Goal: Task Accomplishment & Management: Manage account settings

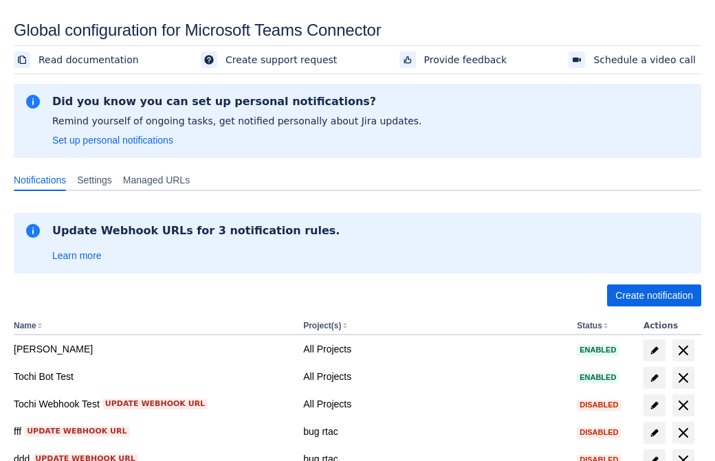
click at [654, 296] on span "Create notification" at bounding box center [654, 296] width 78 height 22
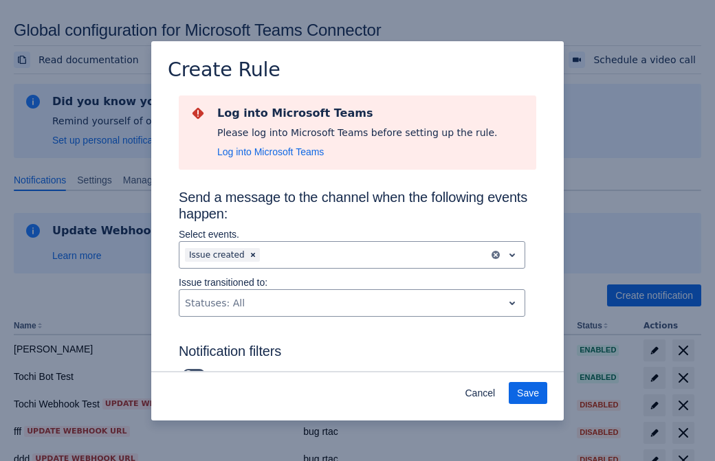
type input "RuleName-984884New Rule (44)"
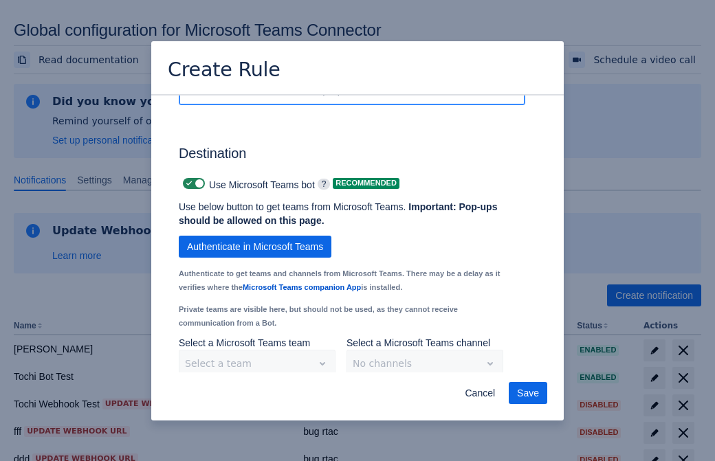
scroll to position [1127, 0]
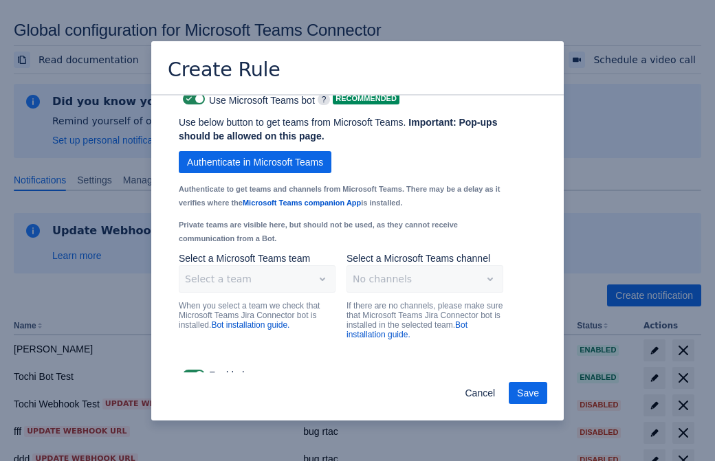
click at [255, 151] on span "Authenticate in Microsoft Teams" at bounding box center [255, 162] width 136 height 22
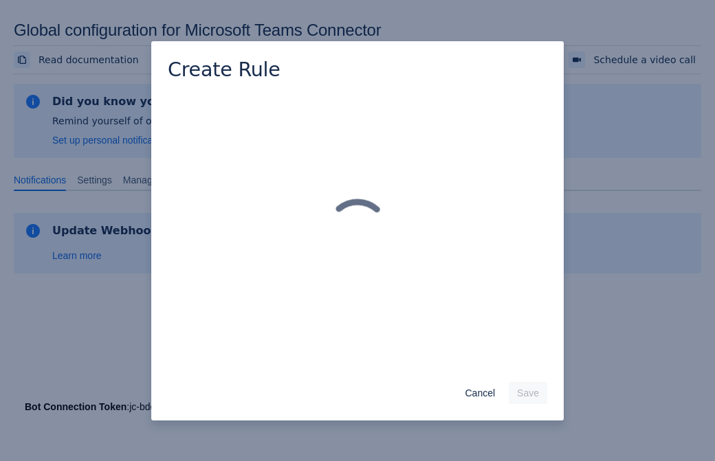
scroll to position [0, 0]
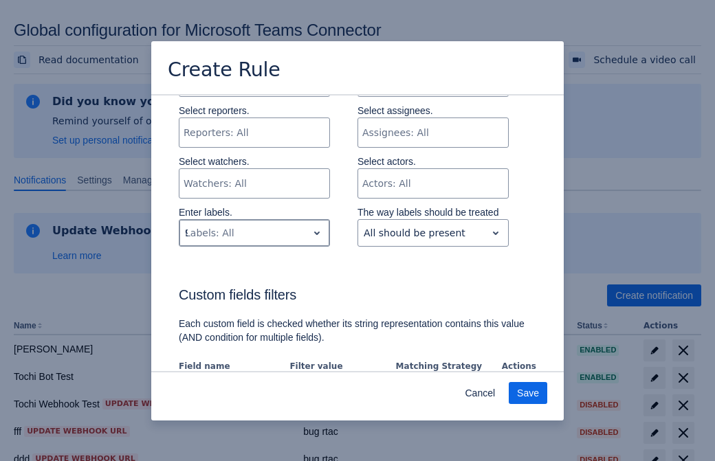
type input "984884_label"
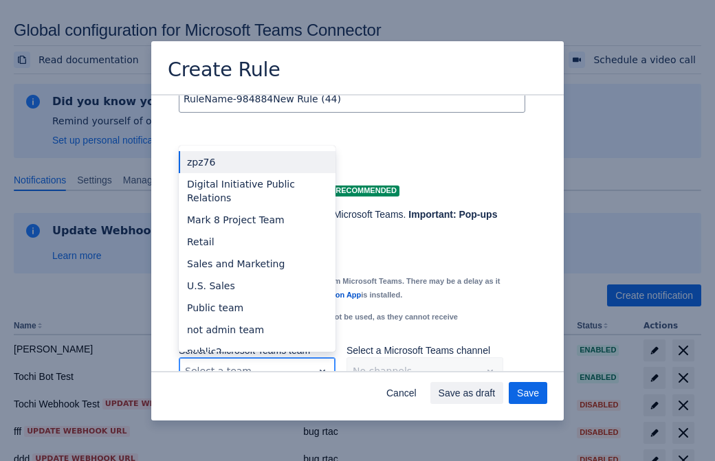
click at [256, 231] on div "Retail" at bounding box center [257, 242] width 157 height 22
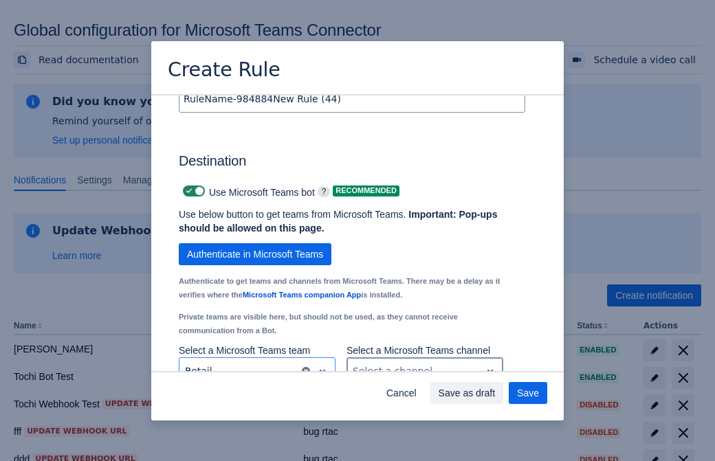
click at [424, 363] on div "Scrollable content" at bounding box center [414, 371] width 122 height 16
click at [528, 393] on span "Save" at bounding box center [528, 393] width 22 height 22
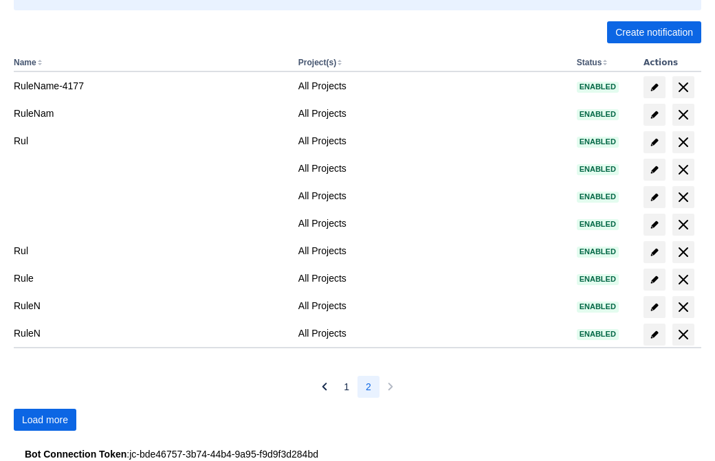
click at [45, 420] on span "Load more" at bounding box center [45, 420] width 46 height 22
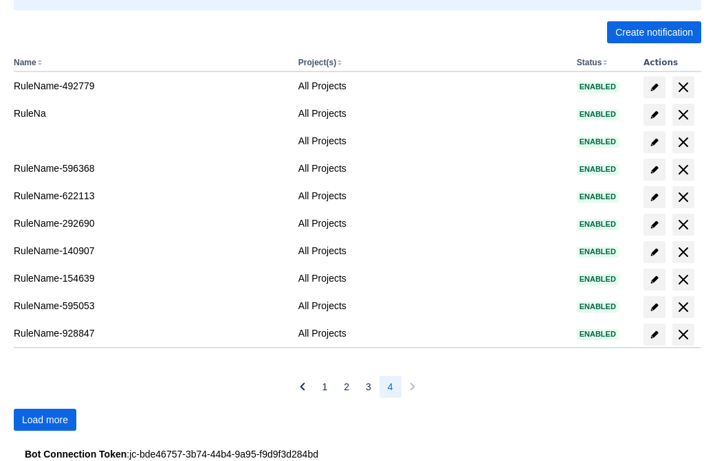
click at [45, 420] on span "Load more" at bounding box center [45, 420] width 46 height 22
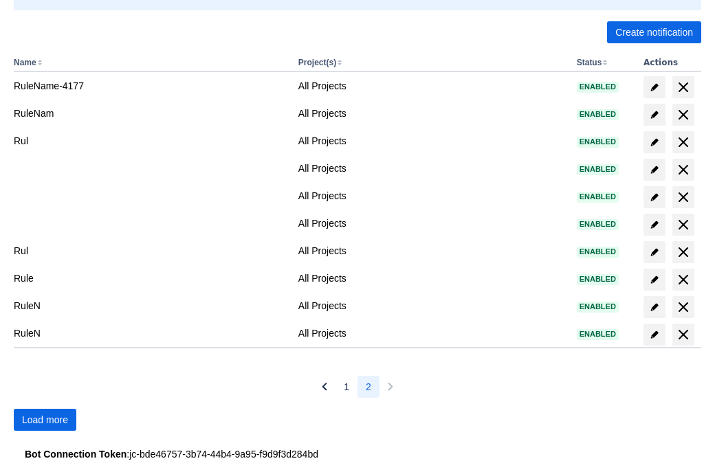
click at [45, 420] on span "Load more" at bounding box center [45, 420] width 46 height 22
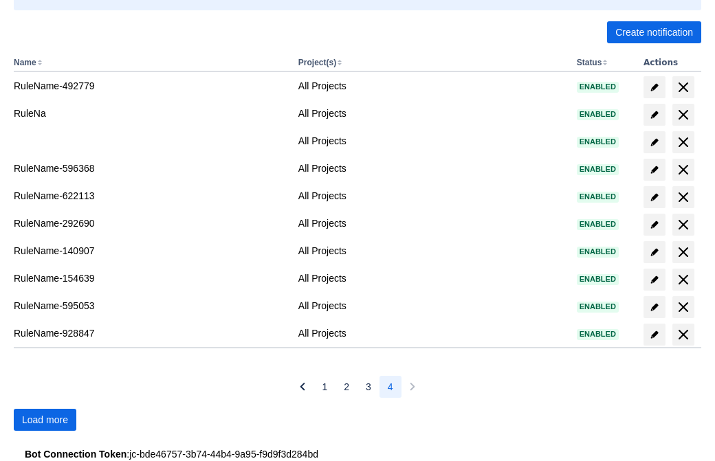
click at [45, 420] on span "Load more" at bounding box center [45, 420] width 46 height 22
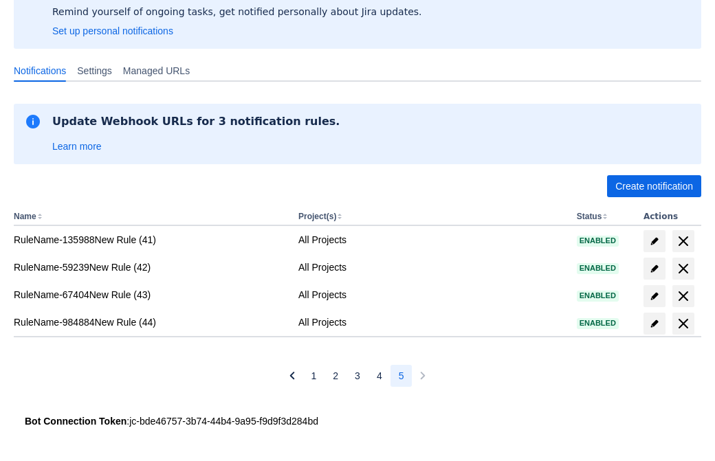
click at [683, 324] on span "delete" at bounding box center [683, 324] width 16 height 16
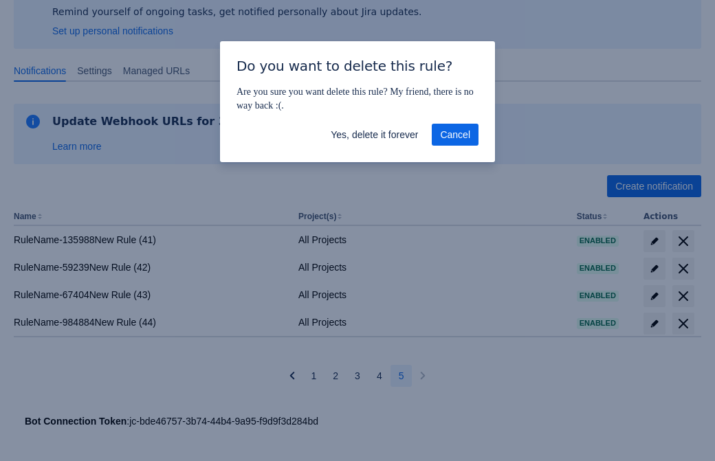
click at [374, 135] on span "Yes, delete it forever" at bounding box center [374, 135] width 87 height 22
